Goal: Information Seeking & Learning: Learn about a topic

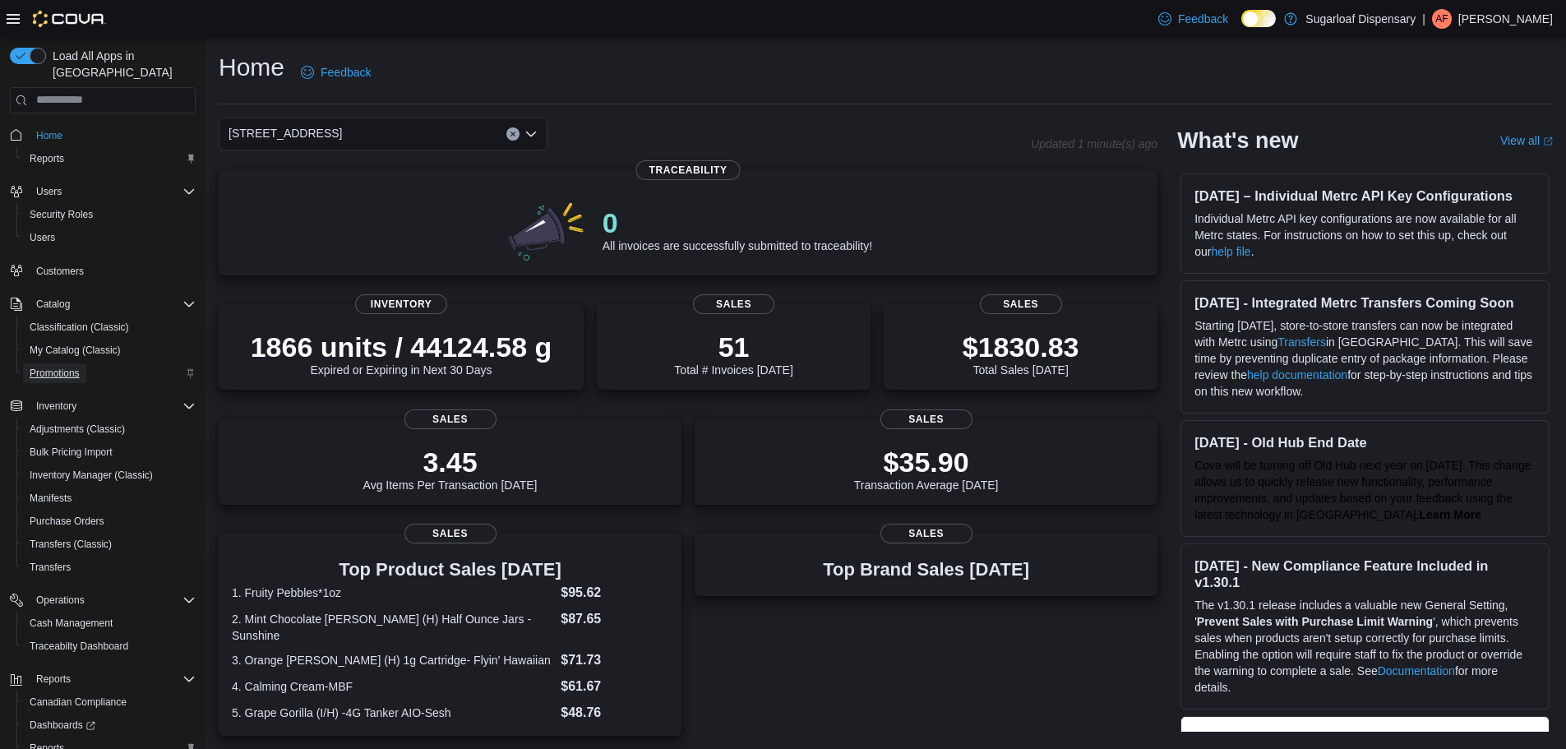
click at [72, 367] on span "Promotions" at bounding box center [55, 373] width 50 height 13
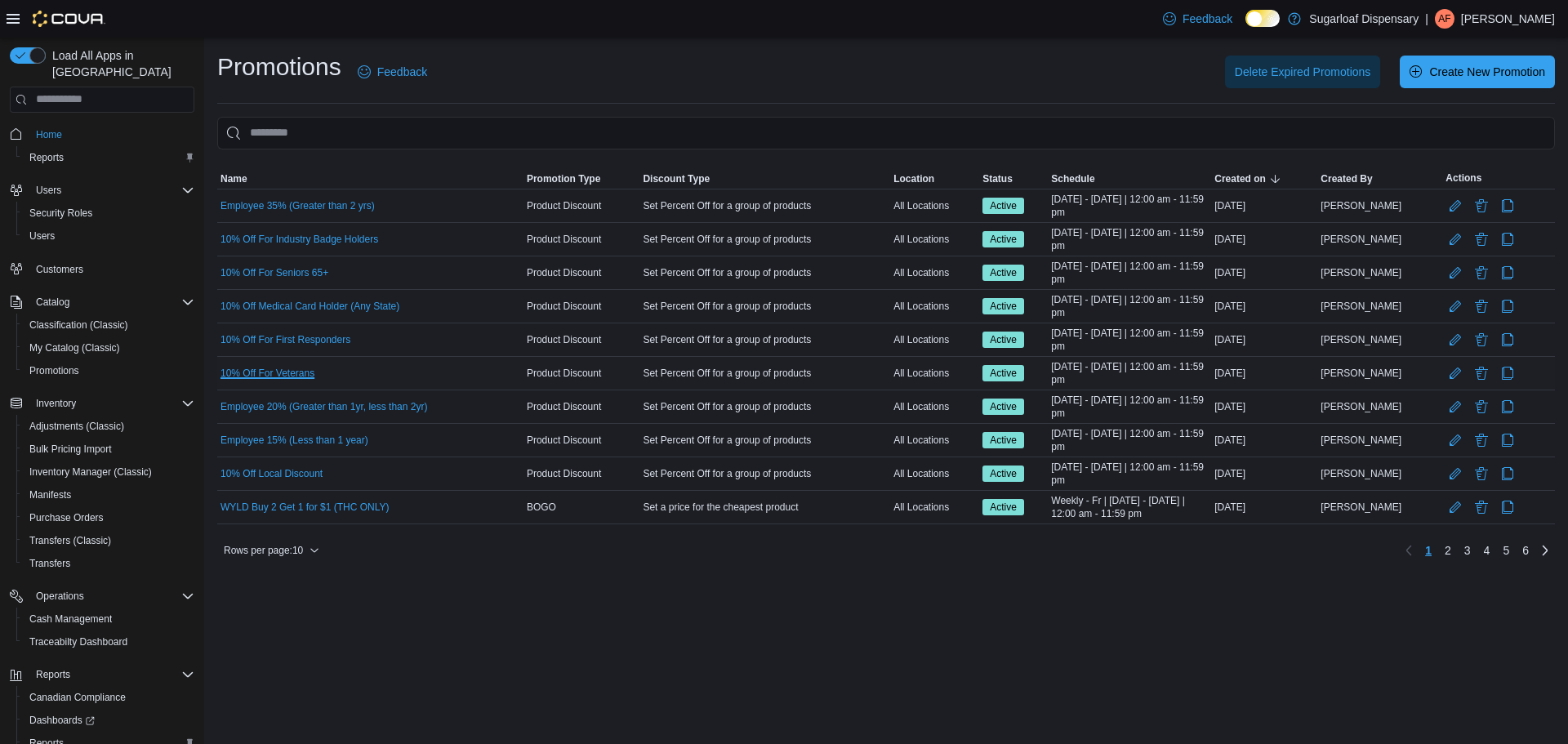
click at [309, 372] on link "10% Off For Veterans" at bounding box center [267, 372] width 94 height 13
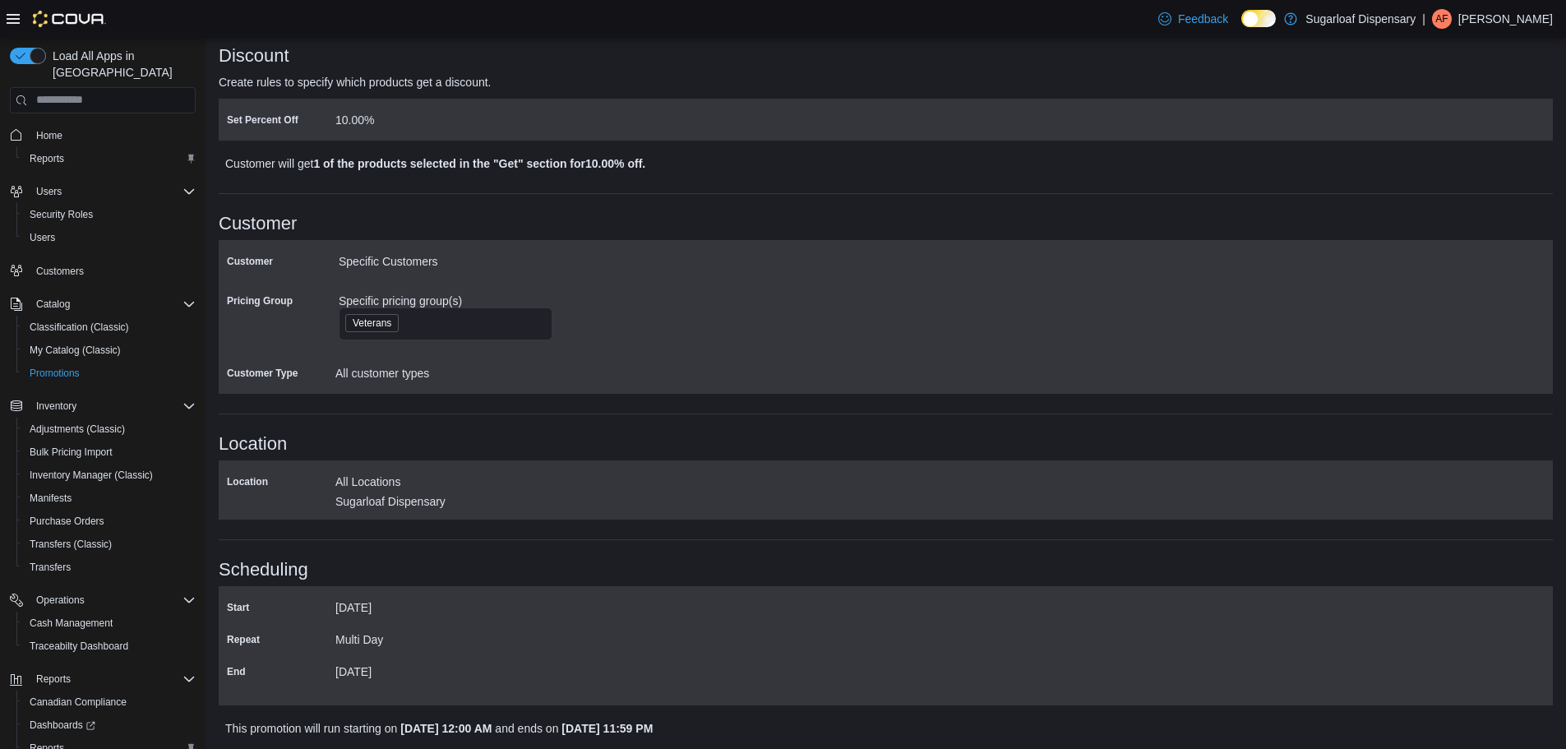
scroll to position [461, 0]
